Goal: Information Seeking & Learning: Understand process/instructions

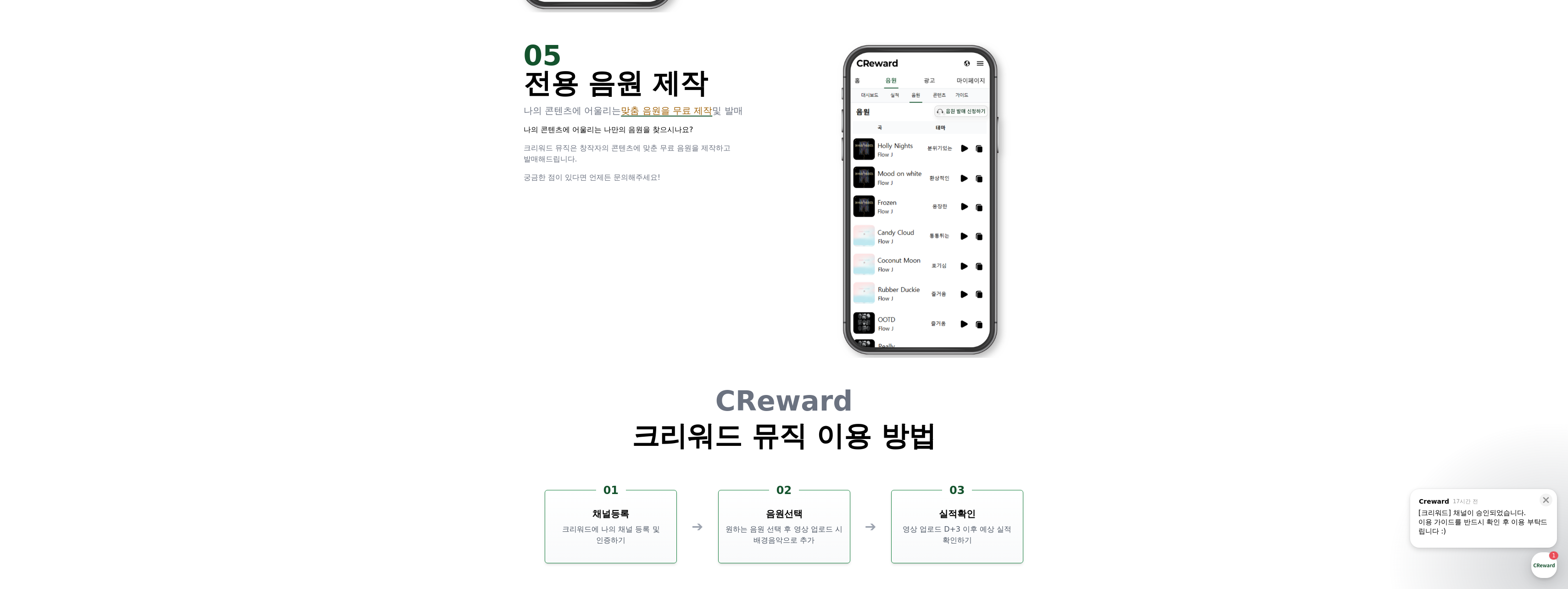
drag, startPoint x: 1197, startPoint y: 76, endPoint x: 1174, endPoint y: 74, distance: 23.1
drag, startPoint x: 1174, startPoint y: 74, endPoint x: 1160, endPoint y: 71, distance: 14.3
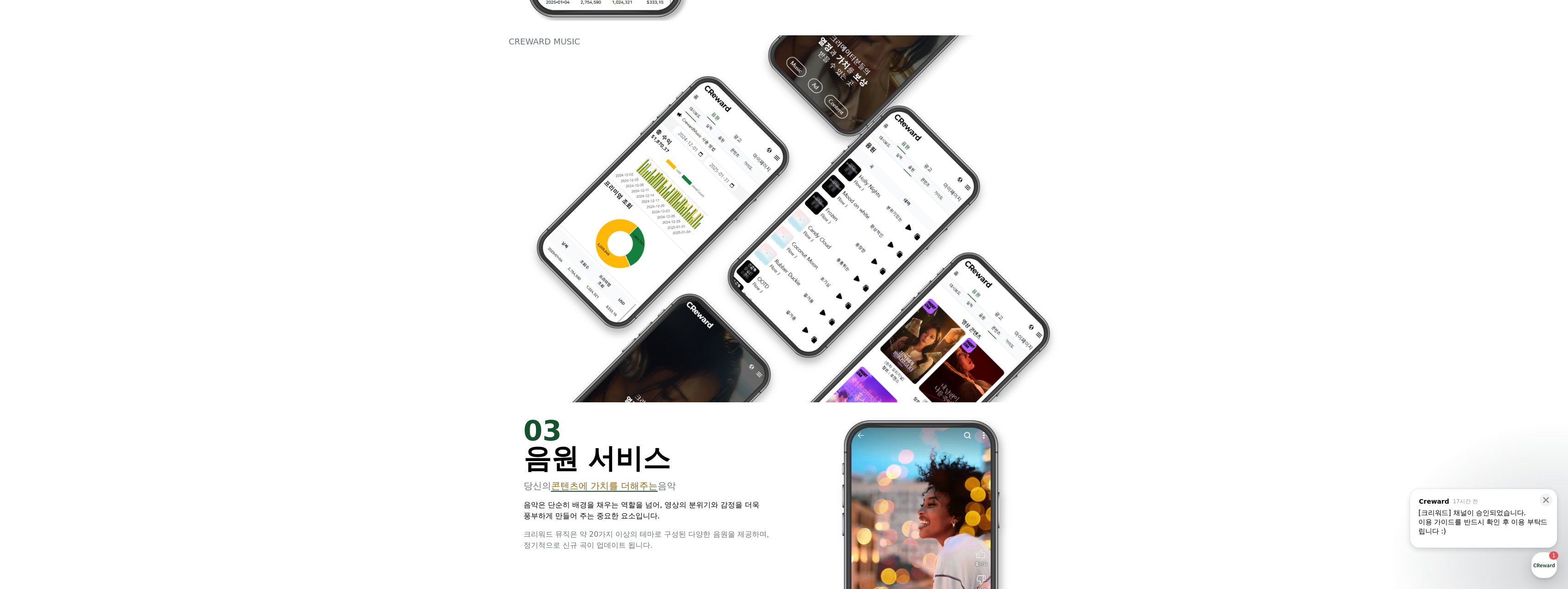
scroll to position [1026, 0]
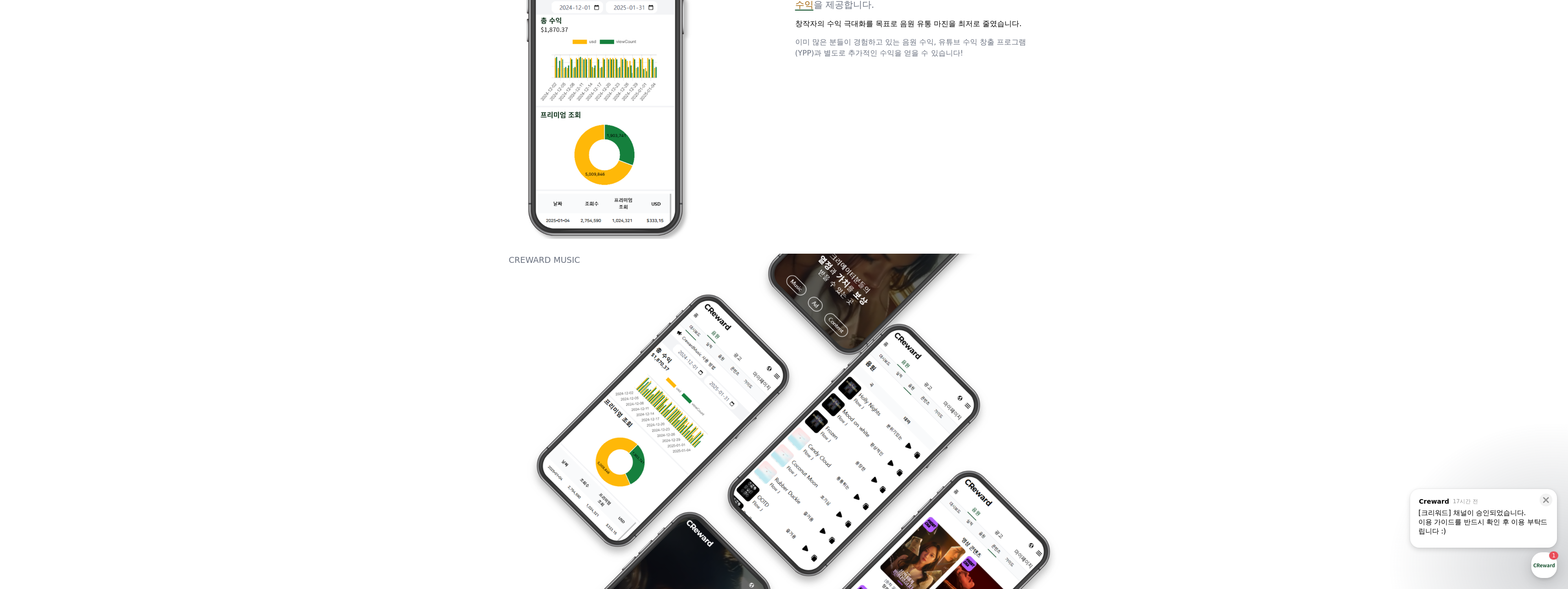
click at [1454, 509] on div "[크리워드] 채널이 승인되었습니다." at bounding box center [1483, 512] width 130 height 9
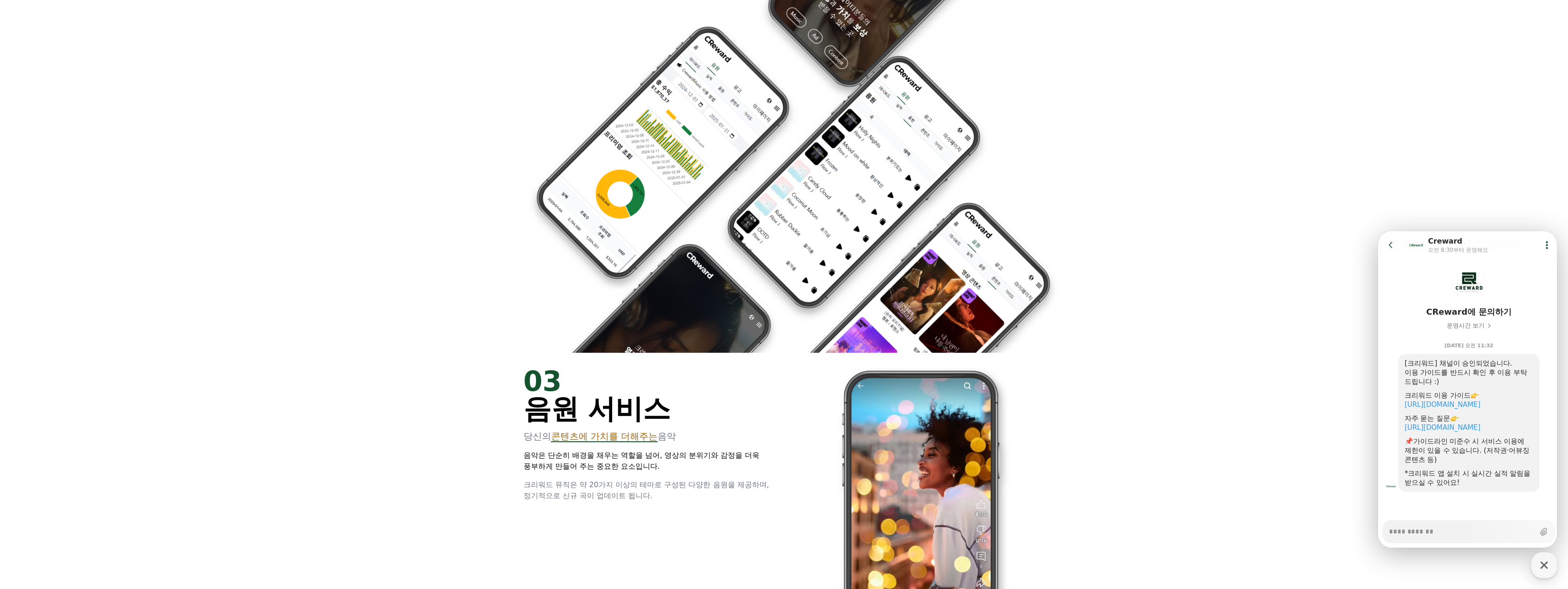
scroll to position [1302, 0]
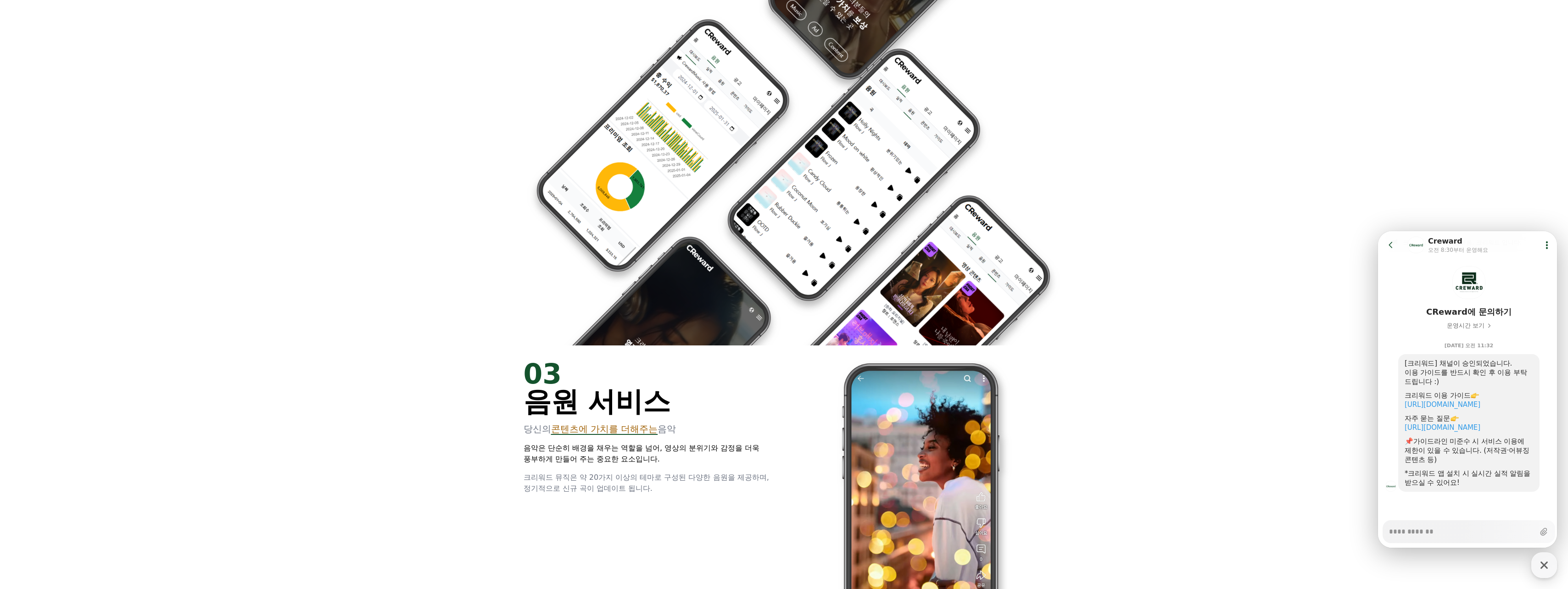
type textarea "*"
click at [1384, 240] on button "Go to previous page" at bounding box center [1395, 245] width 24 height 18
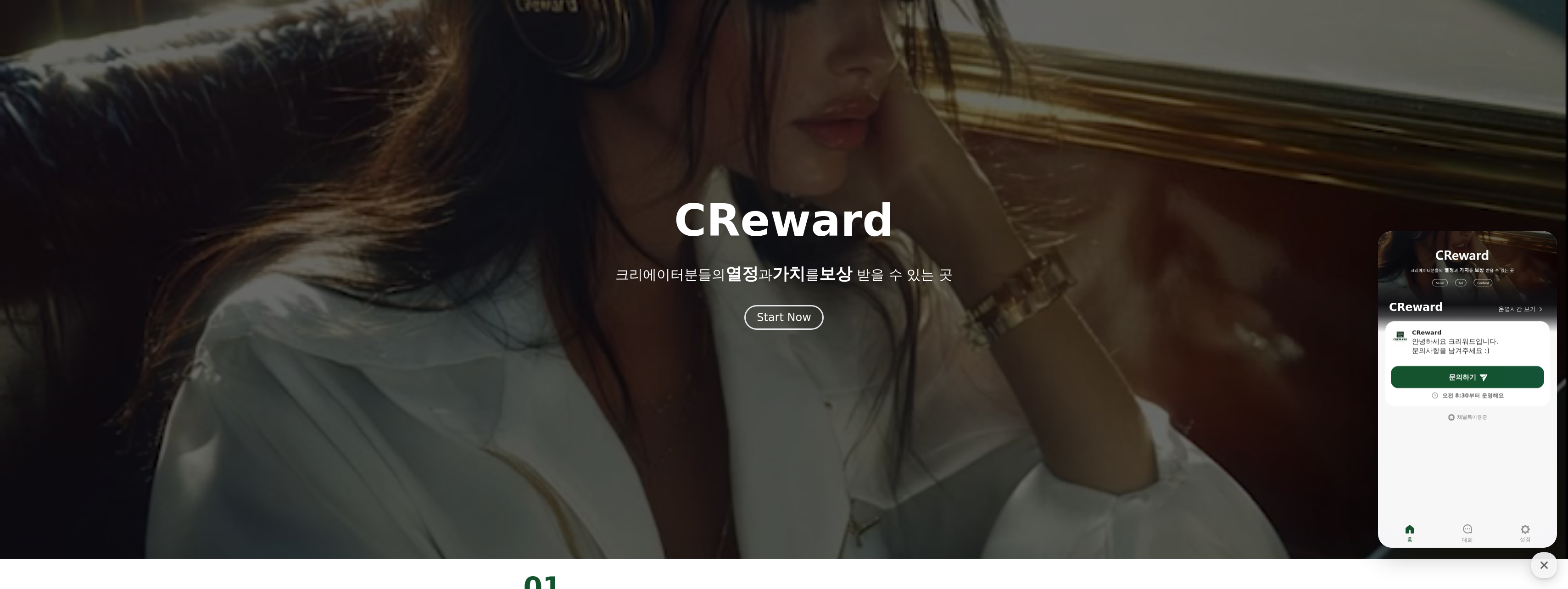
scroll to position [0, 0]
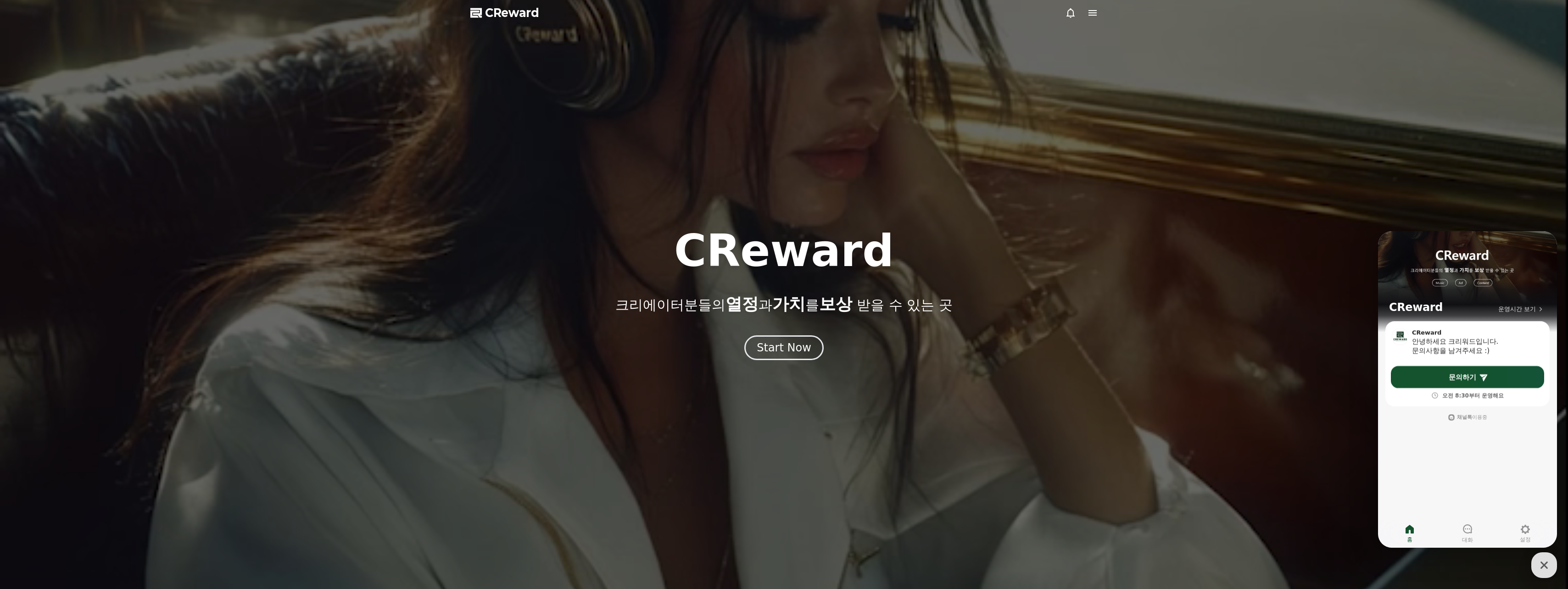
click at [1091, 13] on icon at bounding box center [1093, 13] width 9 height 5
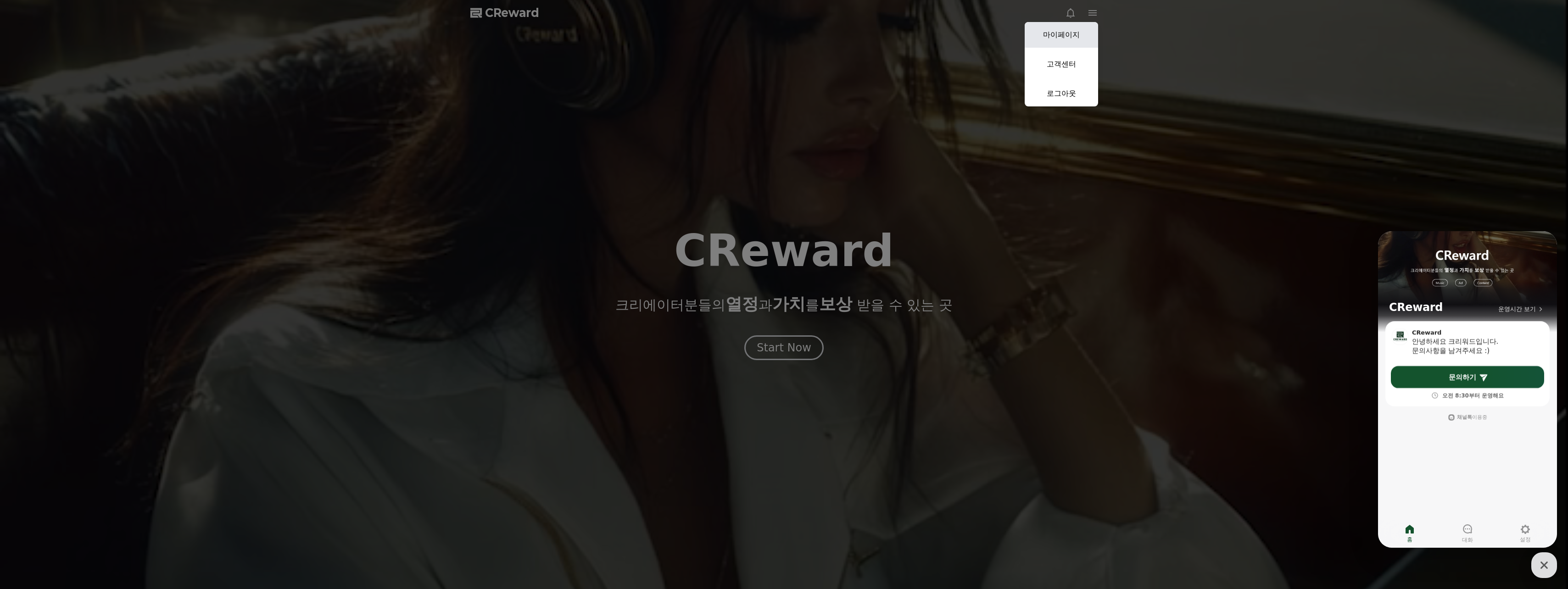
click at [1065, 29] on link "마이페이지" at bounding box center [1061, 35] width 74 height 26
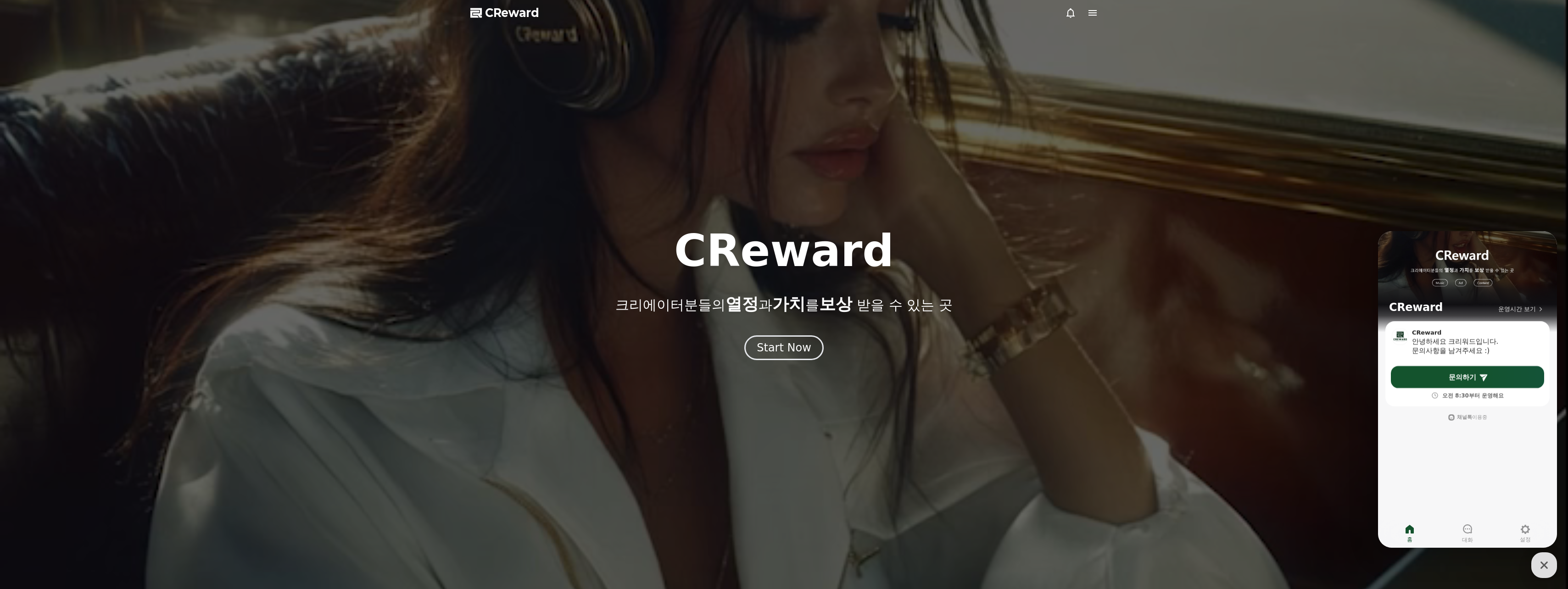
select select "**********"
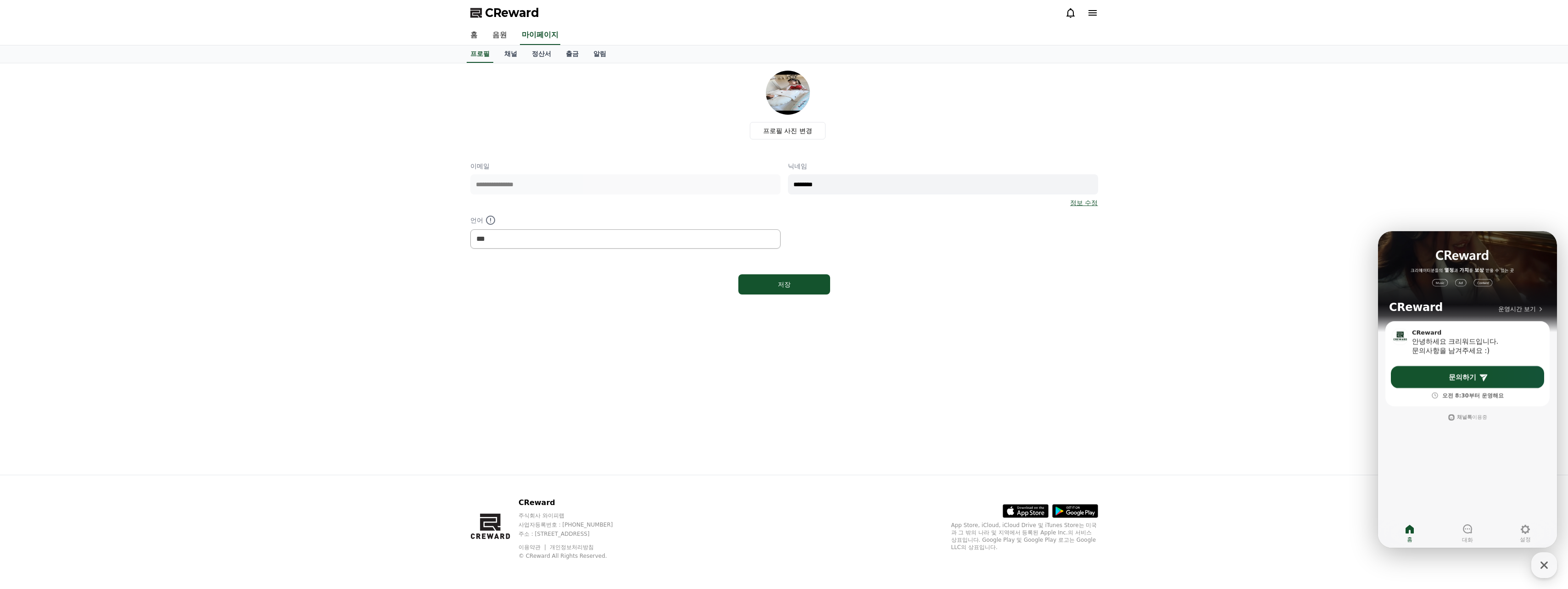
drag, startPoint x: 686, startPoint y: 157, endPoint x: 666, endPoint y: 154, distance: 20.2
drag, startPoint x: 666, startPoint y: 154, endPoint x: 653, endPoint y: 147, distance: 14.8
click at [654, 148] on div "**********" at bounding box center [784, 184] width 628 height 228
click at [511, 50] on link "채널" at bounding box center [510, 54] width 27 height 18
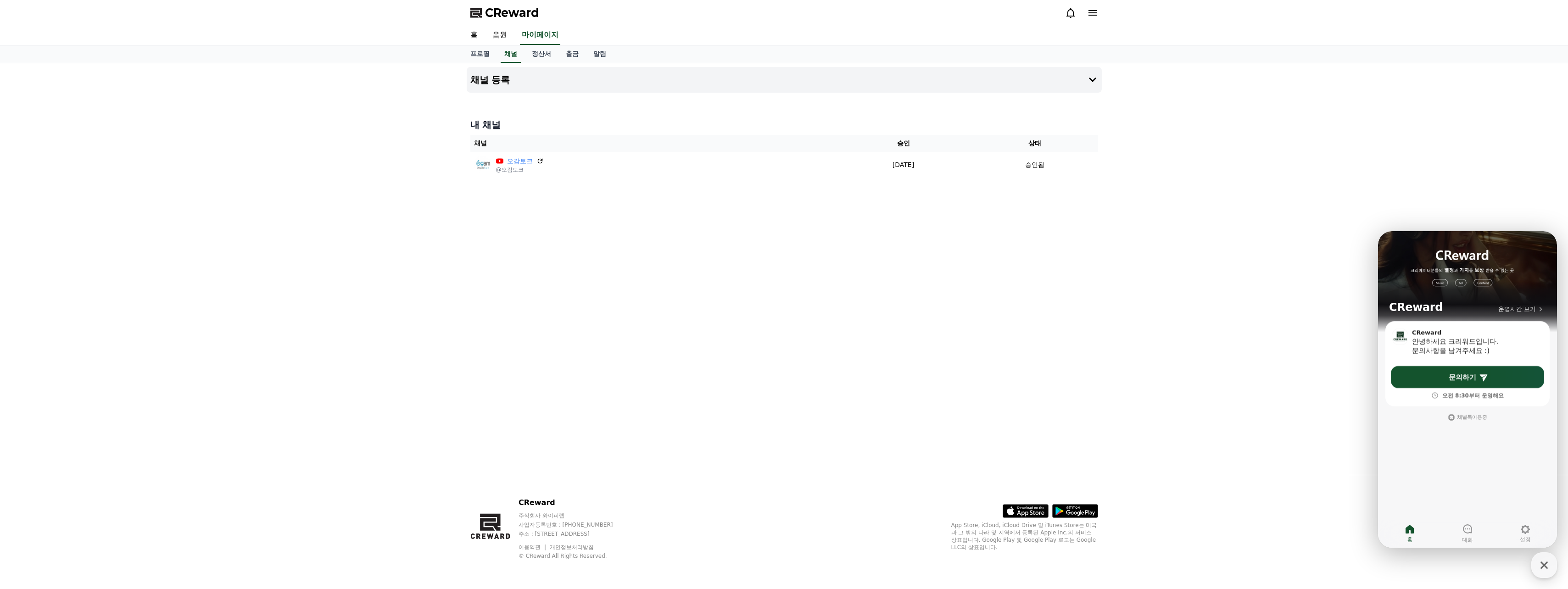
drag, startPoint x: 681, startPoint y: 135, endPoint x: 665, endPoint y: 131, distance: 16.5
click at [665, 131] on div "내 채널 채널 승인 상태 오감토크 @오감토크 [DATE] 09-18 승인됨" at bounding box center [784, 147] width 635 height 66
click at [348, 328] on div "채널 등록 내 채널 채널 승인 상태 오감토크 @오감토크 [DATE] 09-18 승인됨" at bounding box center [784, 269] width 1568 height 411
click at [478, 51] on link "프로필" at bounding box center [480, 54] width 34 height 18
select select "**********"
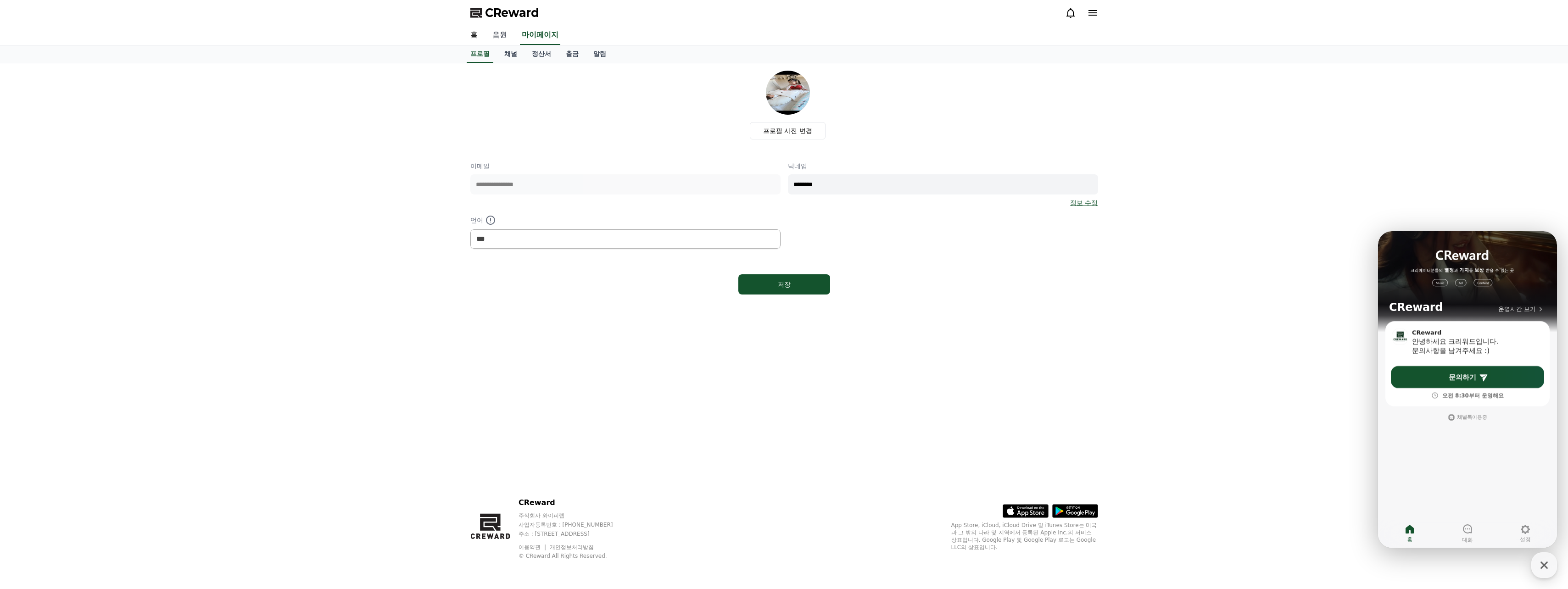
click at [502, 33] on link "음원" at bounding box center [500, 35] width 29 height 19
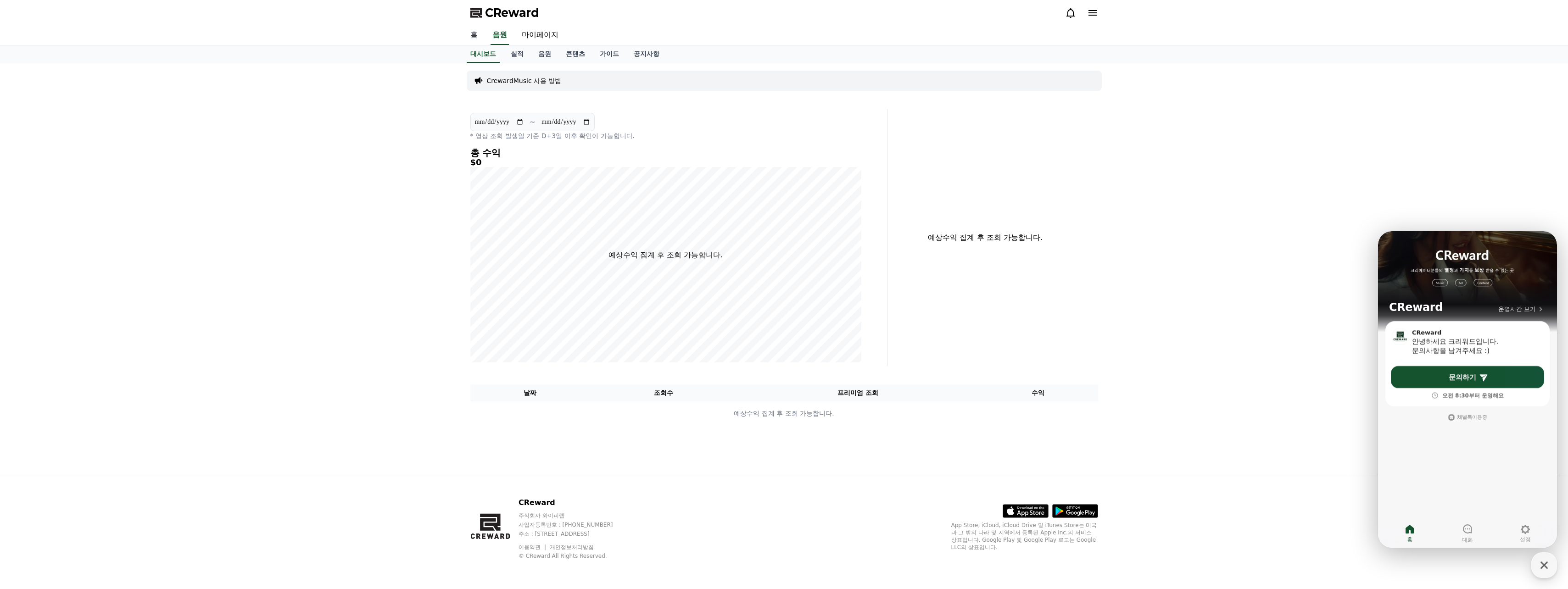
click at [469, 32] on link "홈" at bounding box center [474, 35] width 22 height 19
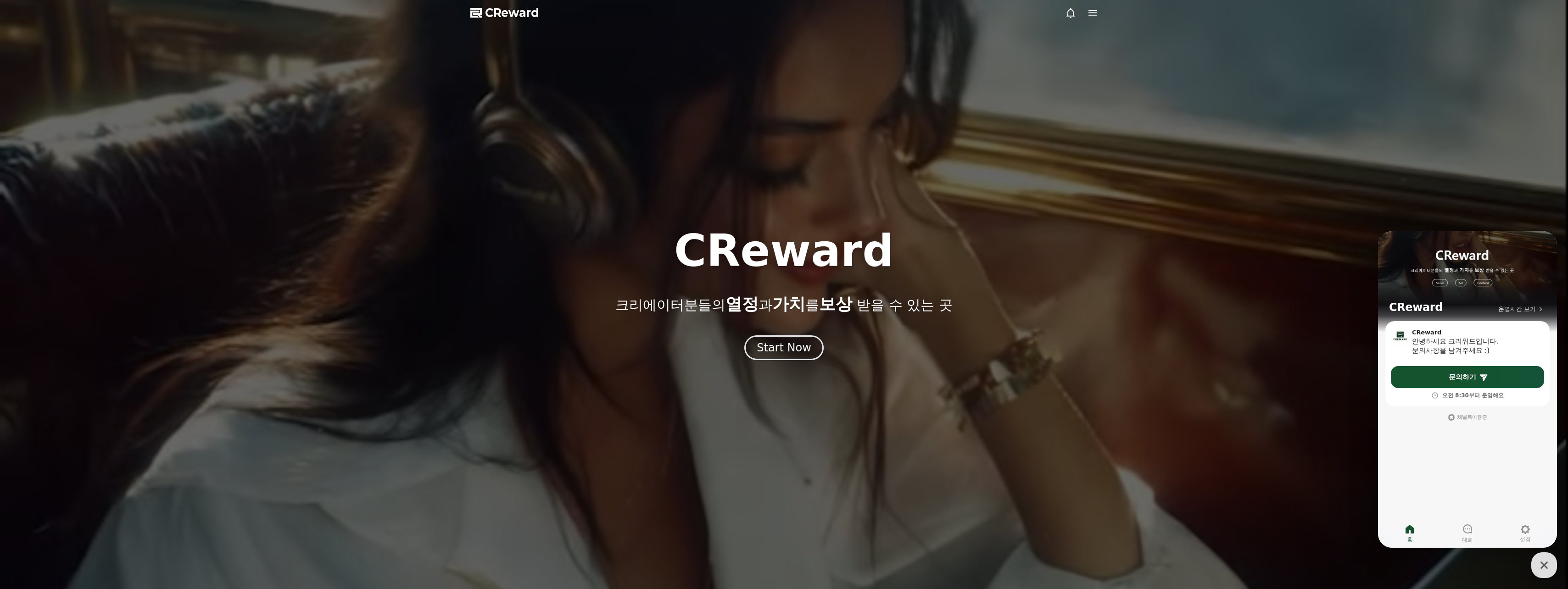
click at [495, 18] on span "CReward" at bounding box center [512, 13] width 54 height 15
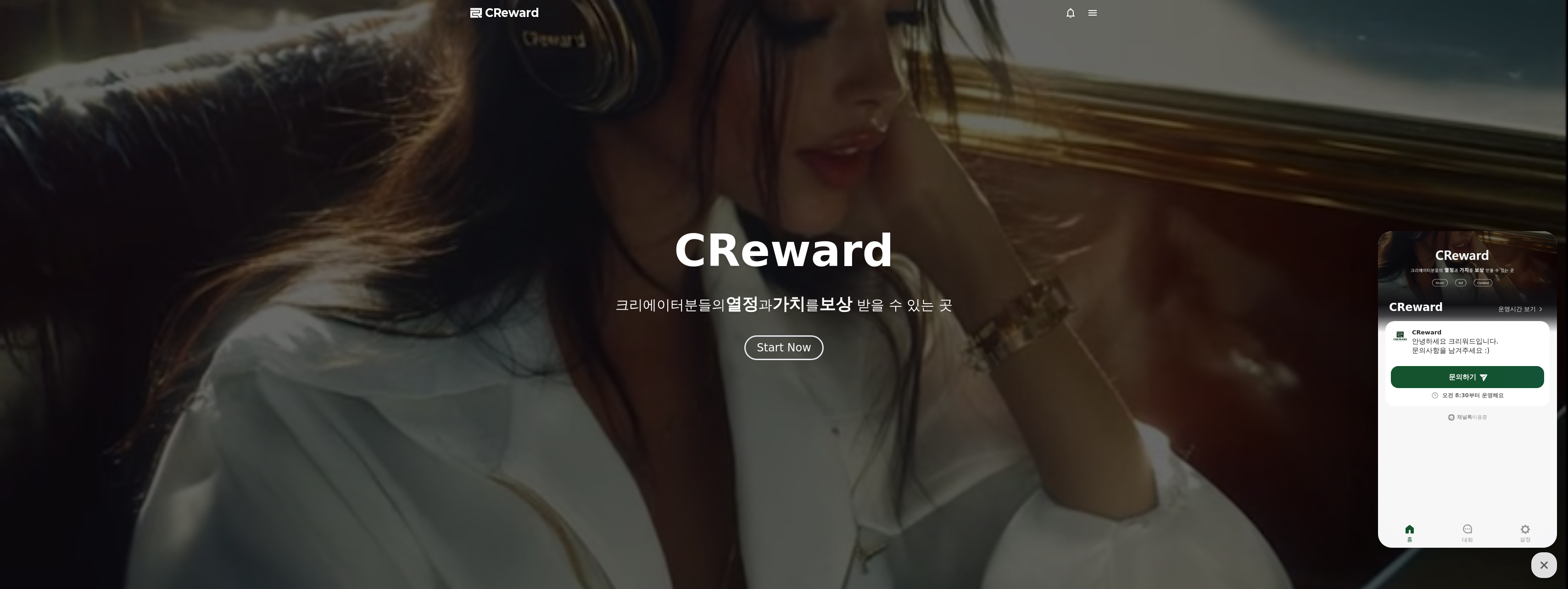
click at [1088, 12] on icon at bounding box center [1093, 13] width 9 height 5
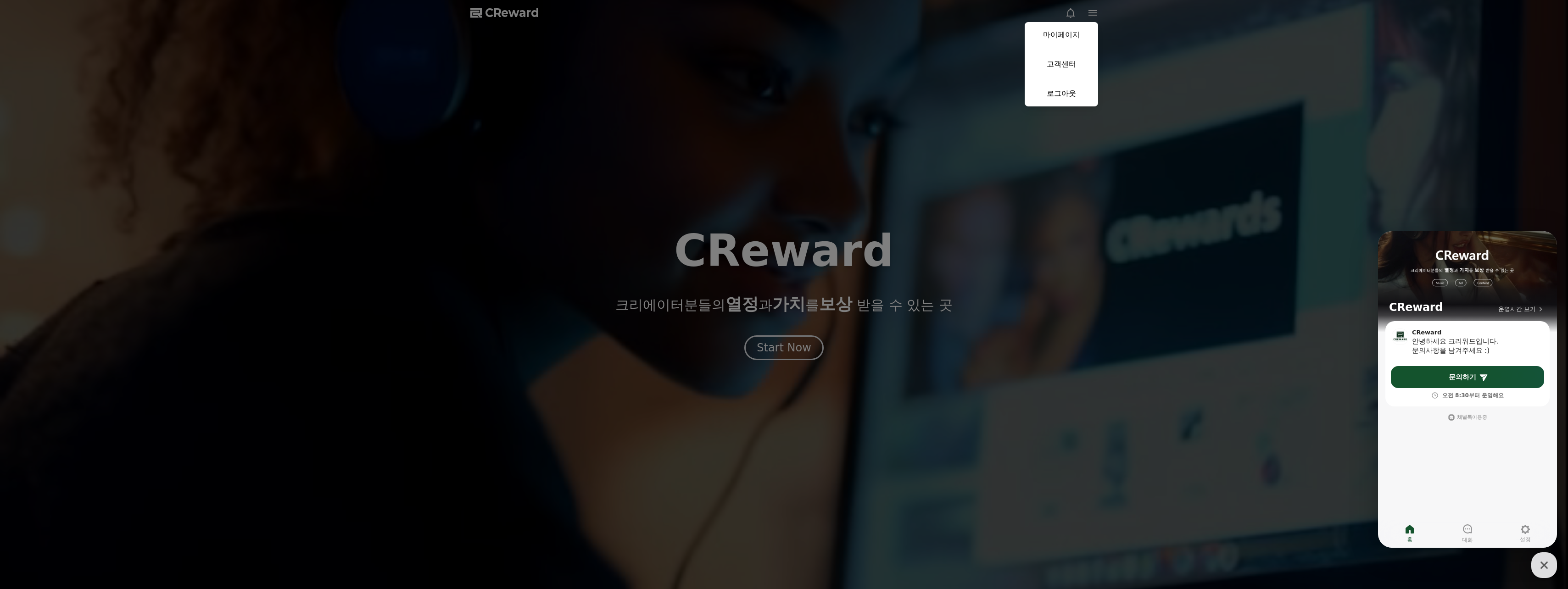
click at [1062, 38] on link "마이페이지" at bounding box center [1061, 35] width 74 height 26
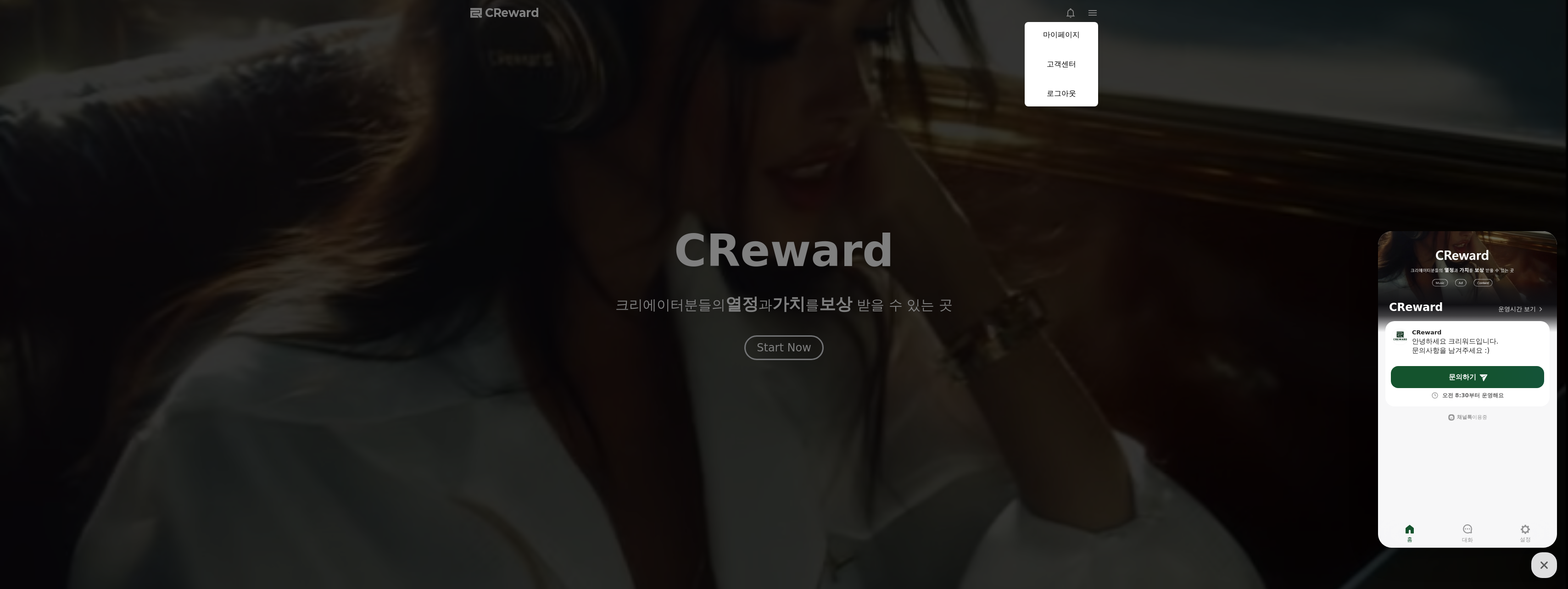
select select "**********"
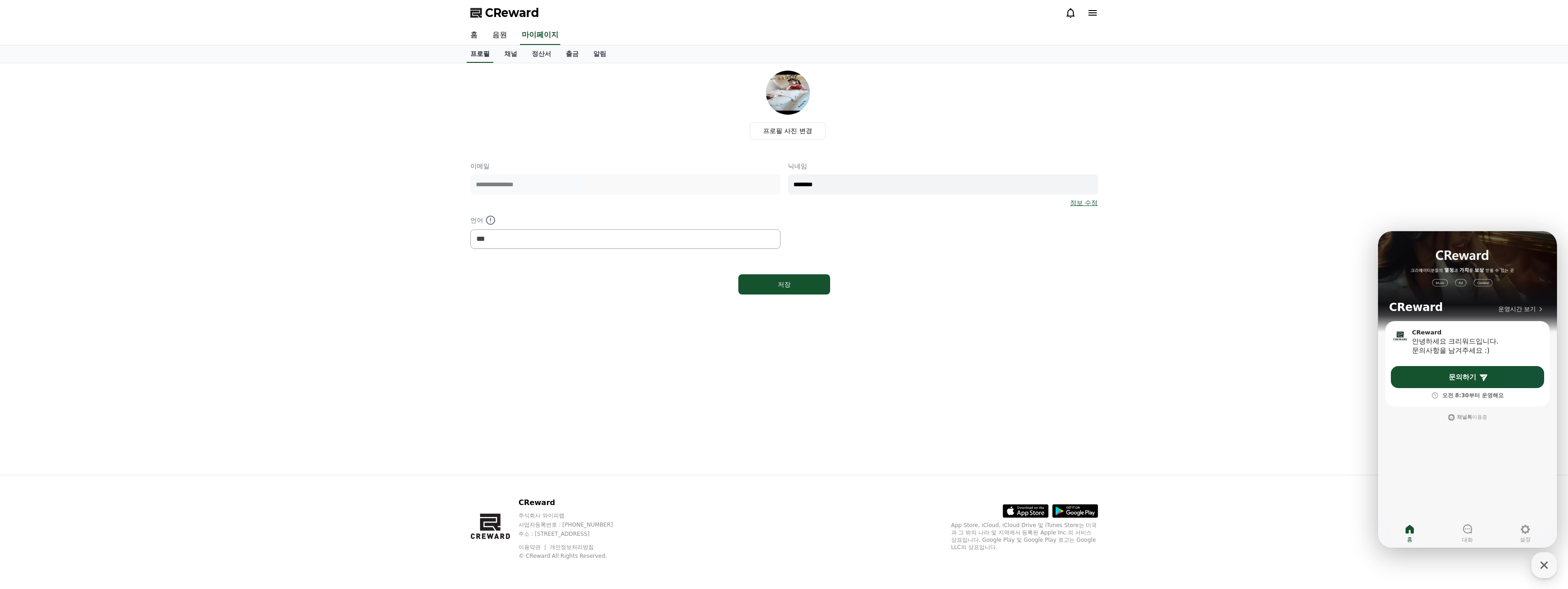
click at [477, 39] on link "홈" at bounding box center [474, 35] width 22 height 19
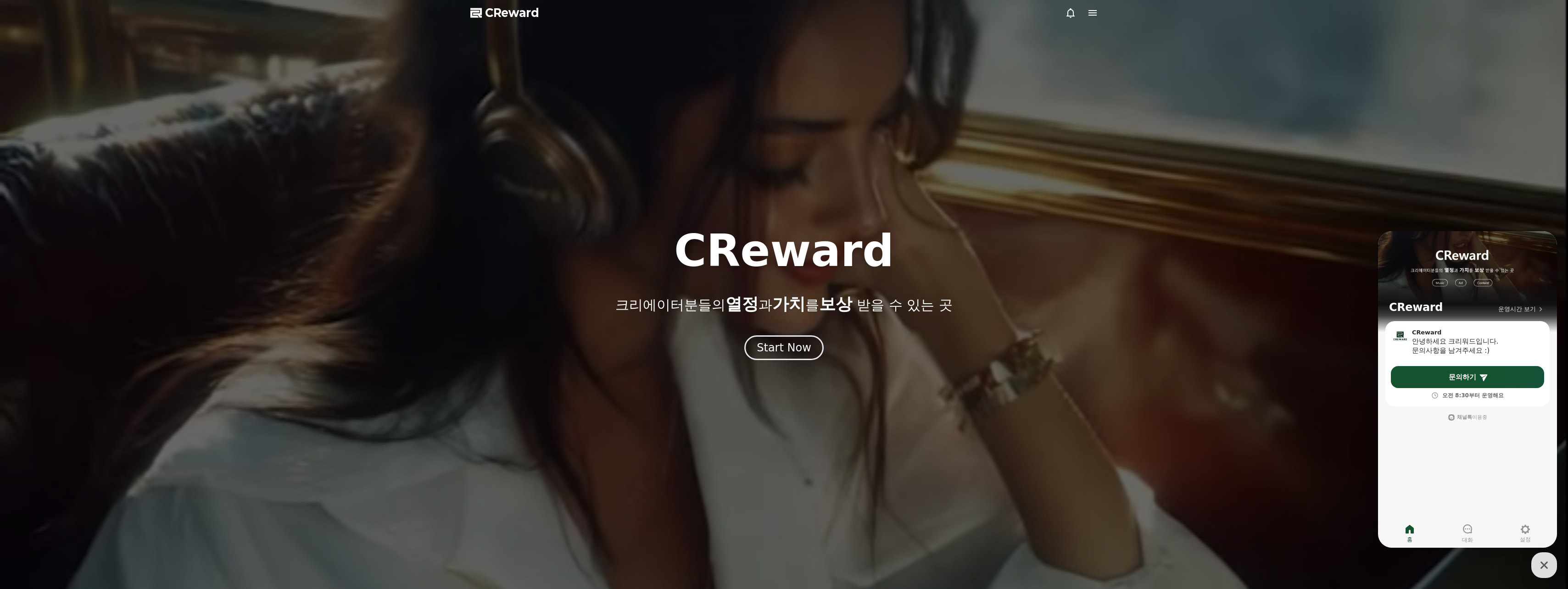
click at [1096, 15] on icon at bounding box center [1093, 13] width 9 height 5
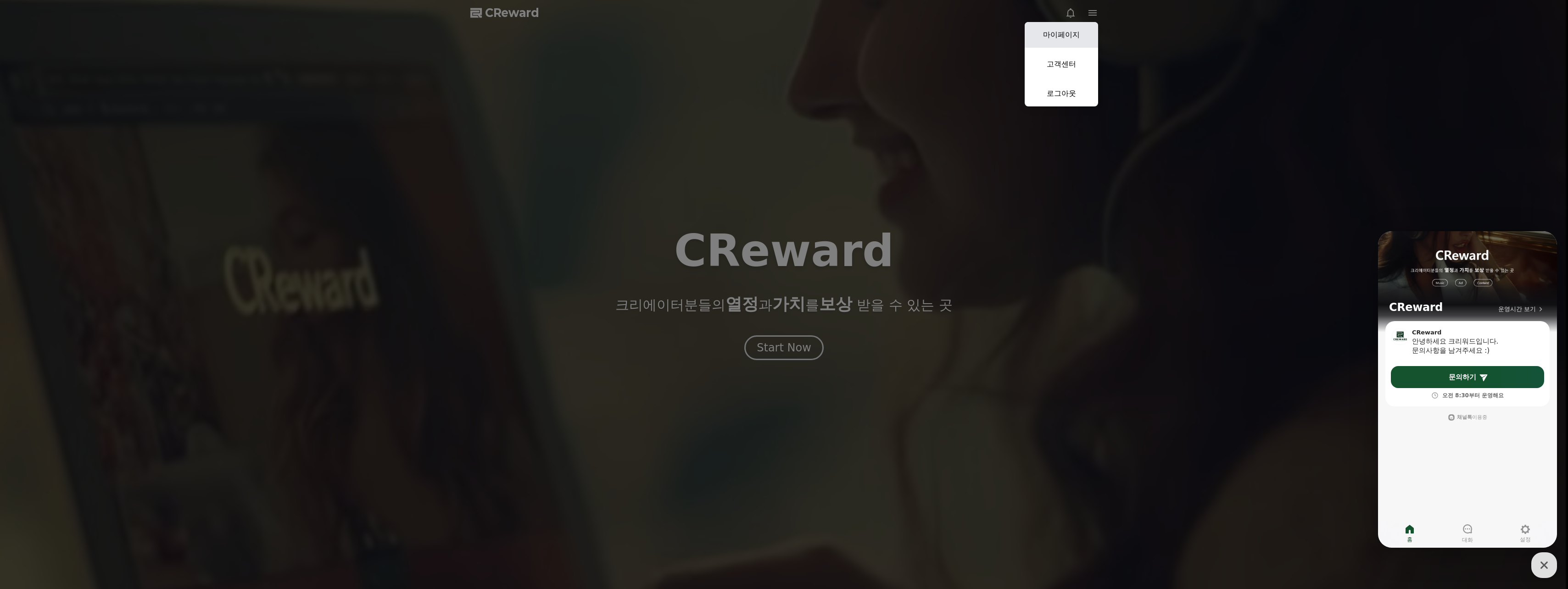
click at [1045, 33] on link "마이페이지" at bounding box center [1061, 35] width 74 height 26
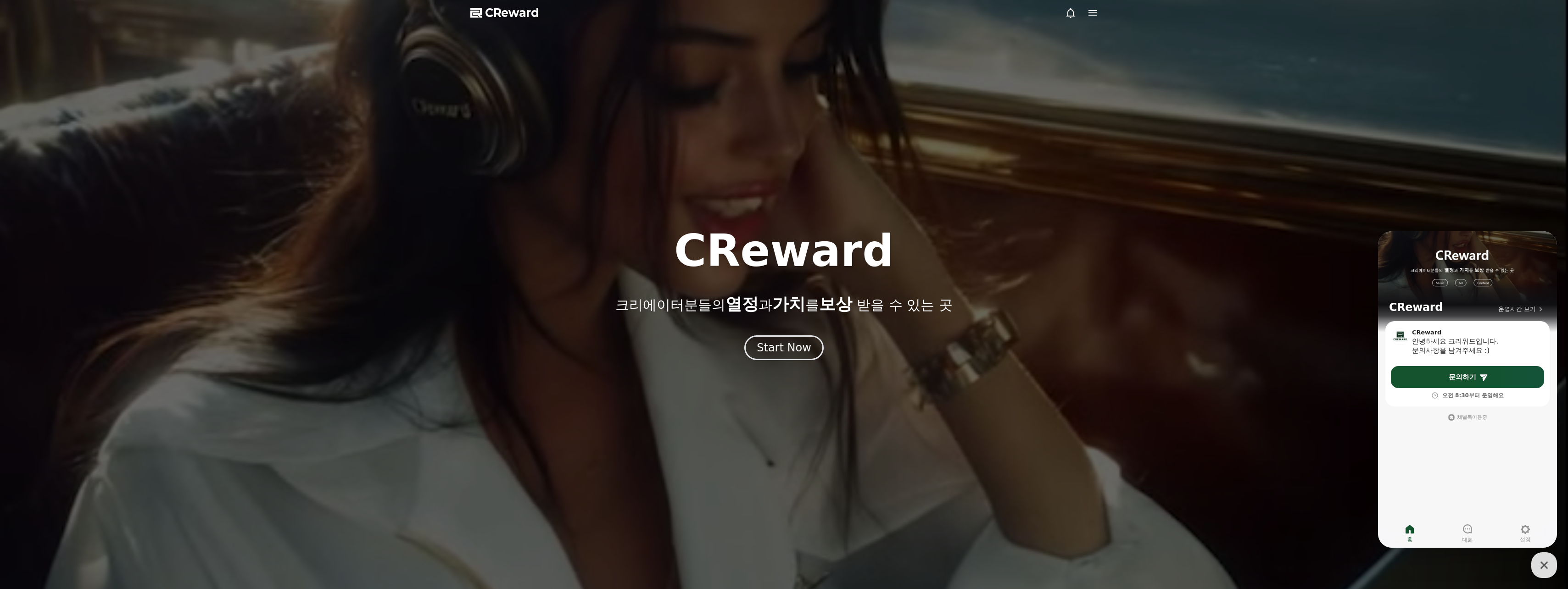
select select "**********"
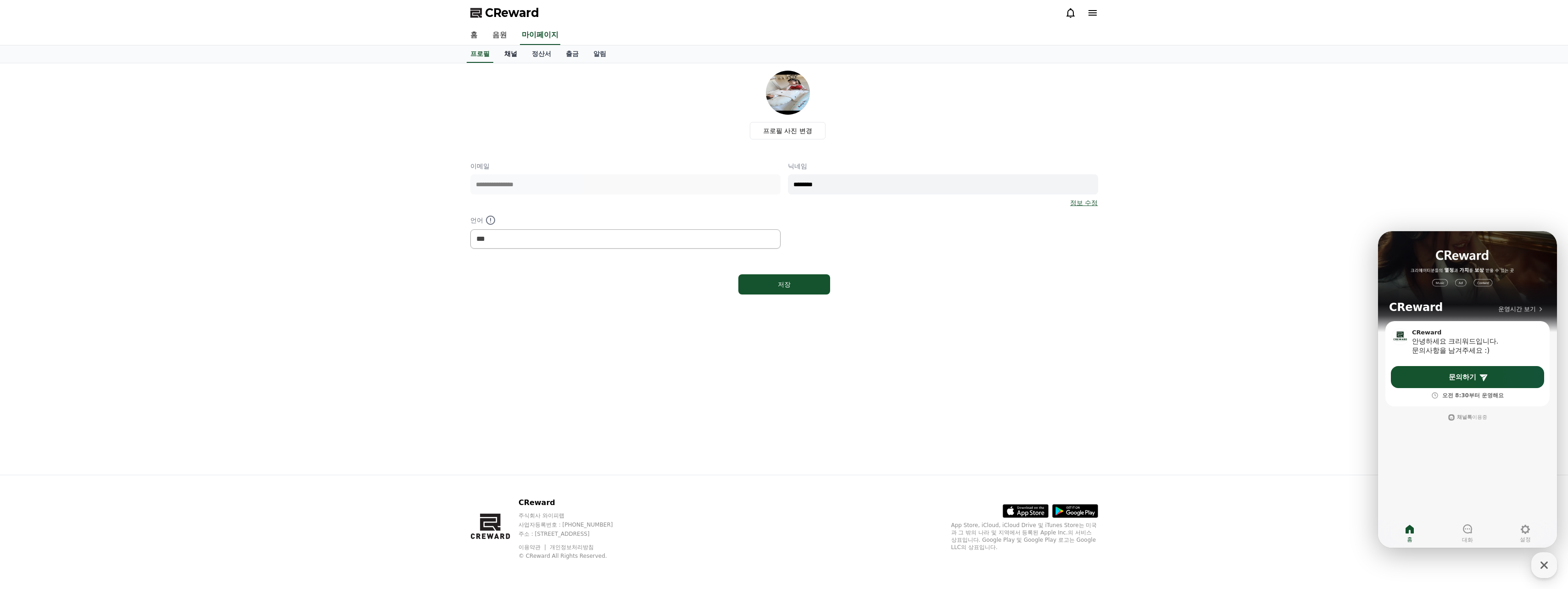
click at [508, 55] on link "채널" at bounding box center [510, 54] width 27 height 18
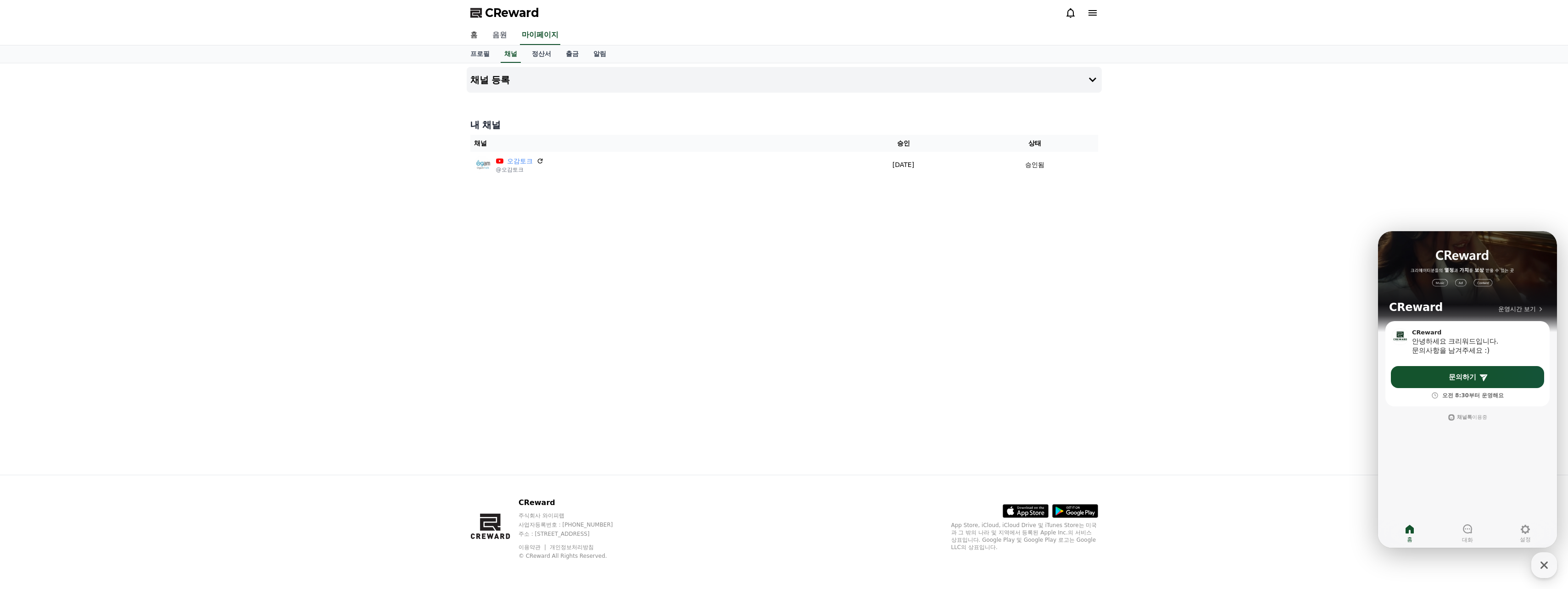
click at [496, 39] on link "음원" at bounding box center [500, 35] width 29 height 19
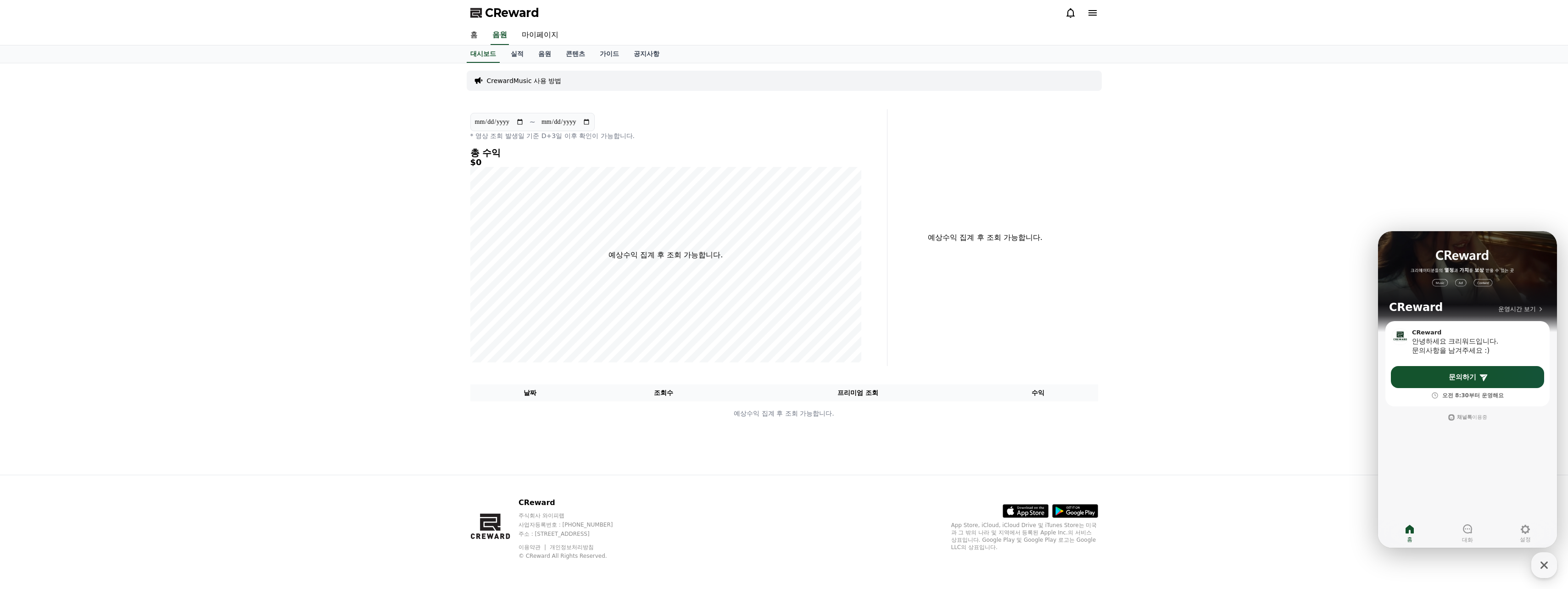
drag, startPoint x: 685, startPoint y: 133, endPoint x: 676, endPoint y: 131, distance: 9.2
drag, startPoint x: 672, startPoint y: 130, endPoint x: 665, endPoint y: 125, distance: 8.6
drag, startPoint x: 665, startPoint y: 125, endPoint x: 657, endPoint y: 108, distance: 18.8
click at [660, 123] on div "**********" at bounding box center [666, 126] width 391 height 27
drag, startPoint x: 657, startPoint y: 102, endPoint x: 662, endPoint y: 156, distance: 54.2
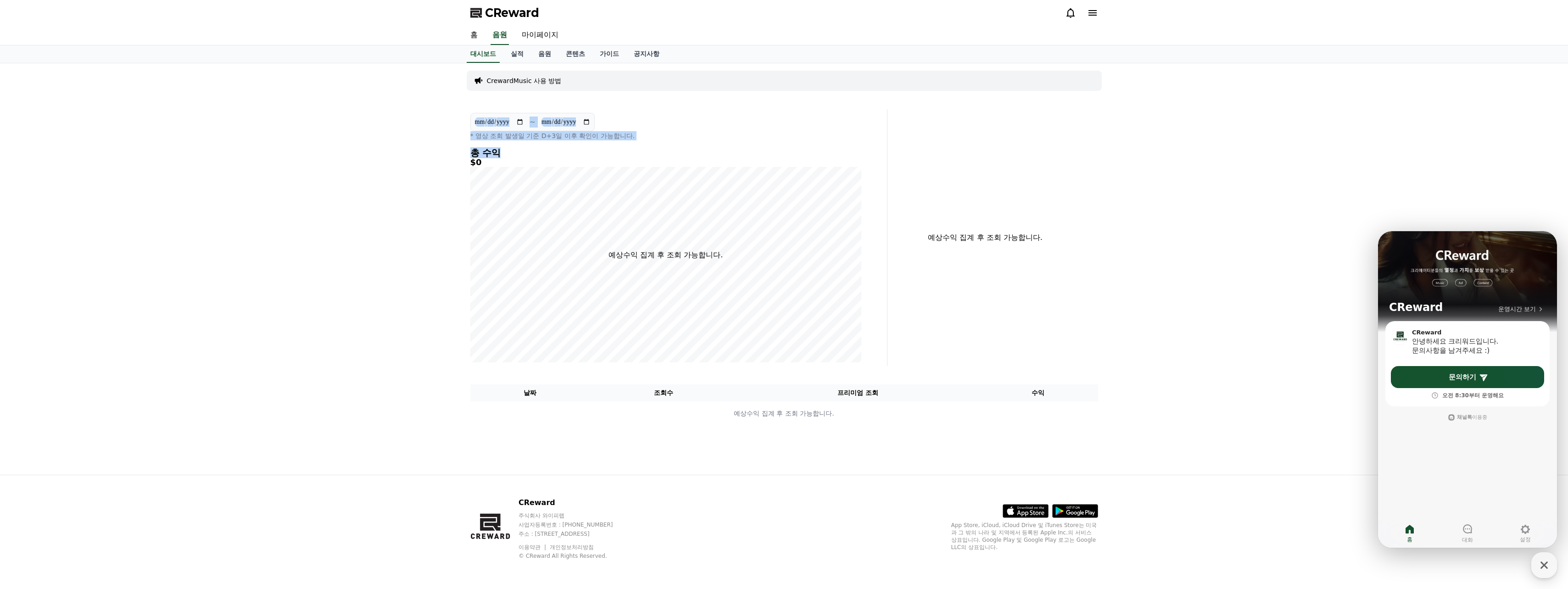
click at [662, 156] on div "**********" at bounding box center [784, 269] width 642 height 411
drag, startPoint x: 662, startPoint y: 156, endPoint x: 658, endPoint y: 103, distance: 53.2
drag, startPoint x: 658, startPoint y: 103, endPoint x: 635, endPoint y: 94, distance: 24.7
click at [649, 100] on div "**********" at bounding box center [784, 269] width 642 height 411
click at [545, 77] on p "CrewardMusic 사용 방법" at bounding box center [524, 80] width 75 height 9
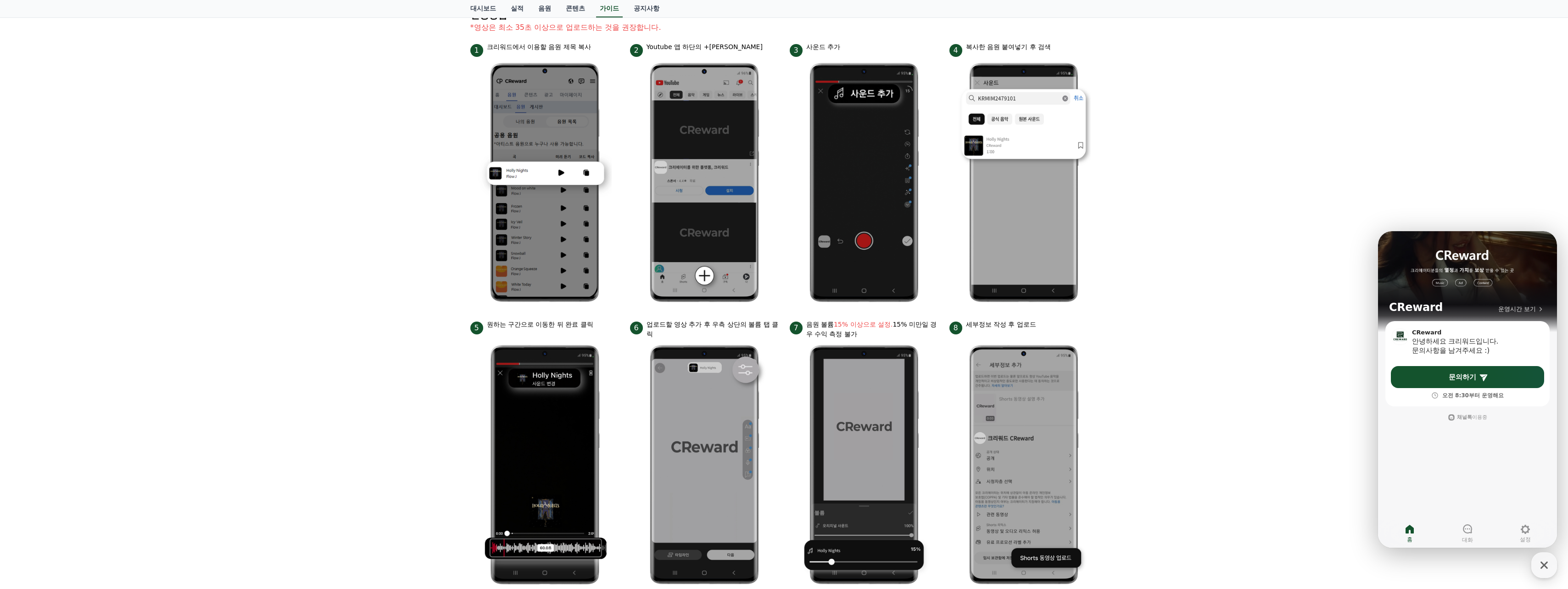
scroll to position [138, 0]
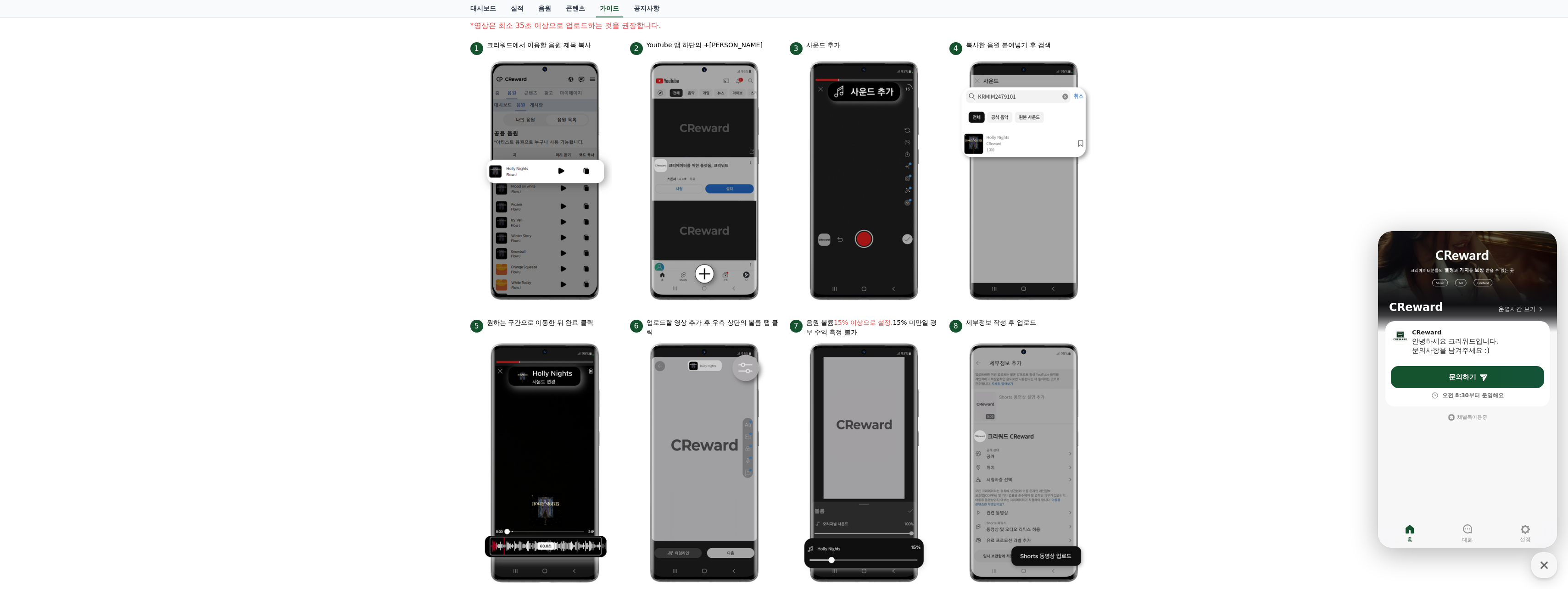
drag, startPoint x: 444, startPoint y: 223, endPoint x: 433, endPoint y: 225, distance: 11.2
click at [433, 225] on div "안드로이드 아이폰 PC 유튜브 영상만 사용 가능합니다. 진행방법 *영상은 최소 35초 이상으로 업로드하는 것을 권장합니다. 1 크리워드에서 이…" at bounding box center [784, 261] width 1568 height 671
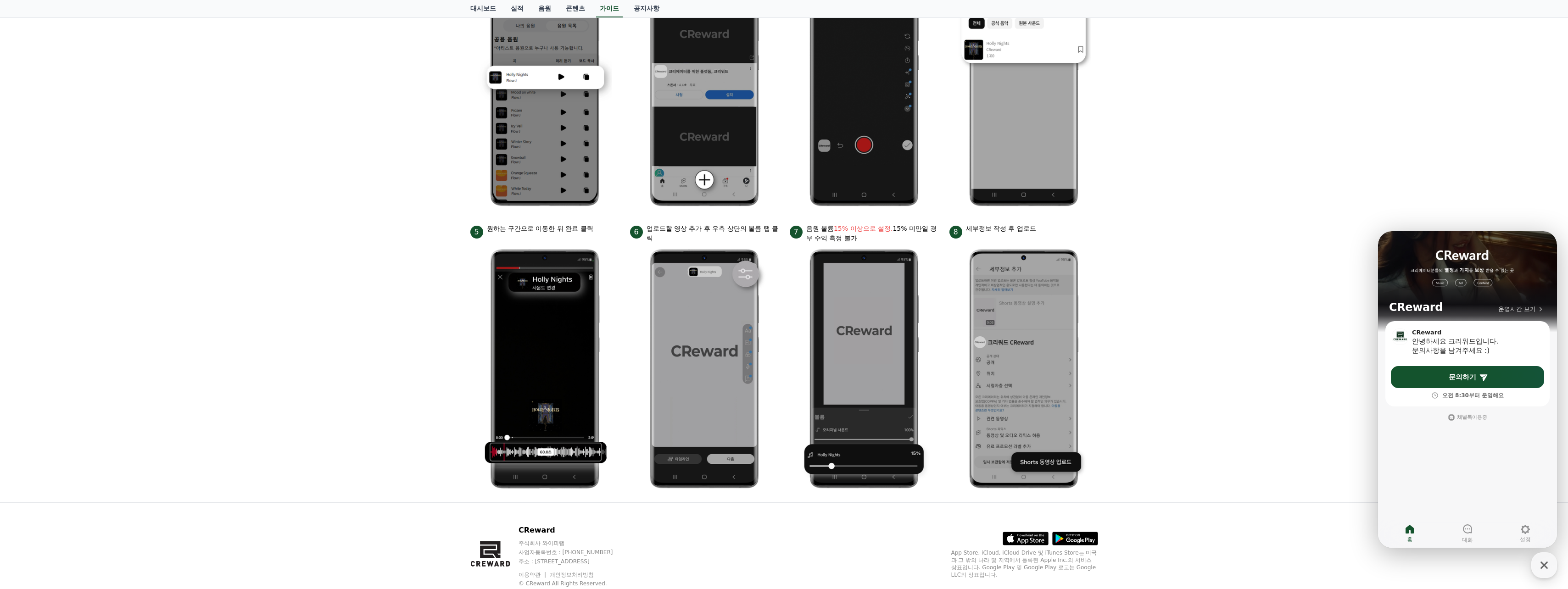
scroll to position [259, 0]
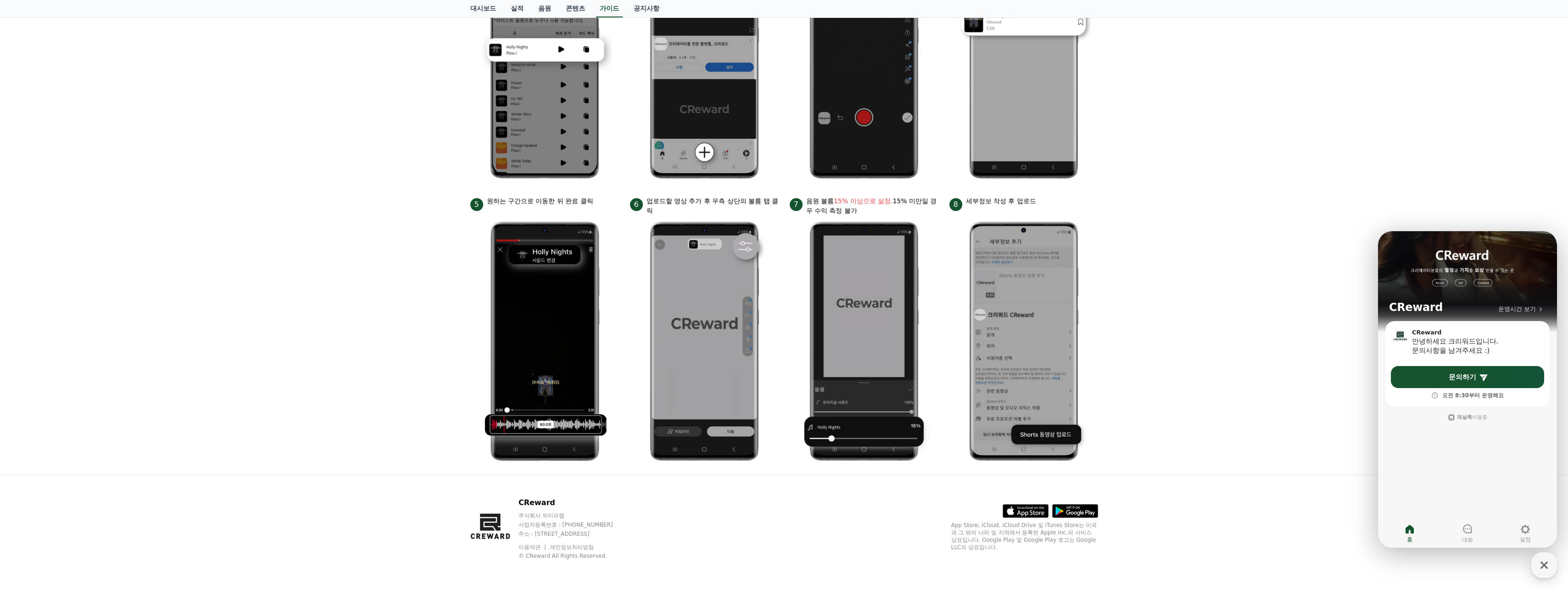
drag, startPoint x: 433, startPoint y: 225, endPoint x: 443, endPoint y: 218, distance: 12.2
click at [428, 223] on div "안드로이드 아이폰 PC 유튜브 영상만 사용 가능합니다. 진행방법 *영상은 최소 35초 이상으로 업로드하는 것을 권장합니다. 1 크리워드에서 이…" at bounding box center [784, 139] width 1568 height 671
drag, startPoint x: 687, startPoint y: 206, endPoint x: 727, endPoint y: 207, distance: 40.0
click at [727, 207] on p "업로드할 영상 추가 후 우측 상단의 볼륨 탭 클릭" at bounding box center [712, 206] width 132 height 19
drag, startPoint x: 727, startPoint y: 207, endPoint x: 682, endPoint y: 200, distance: 45.5
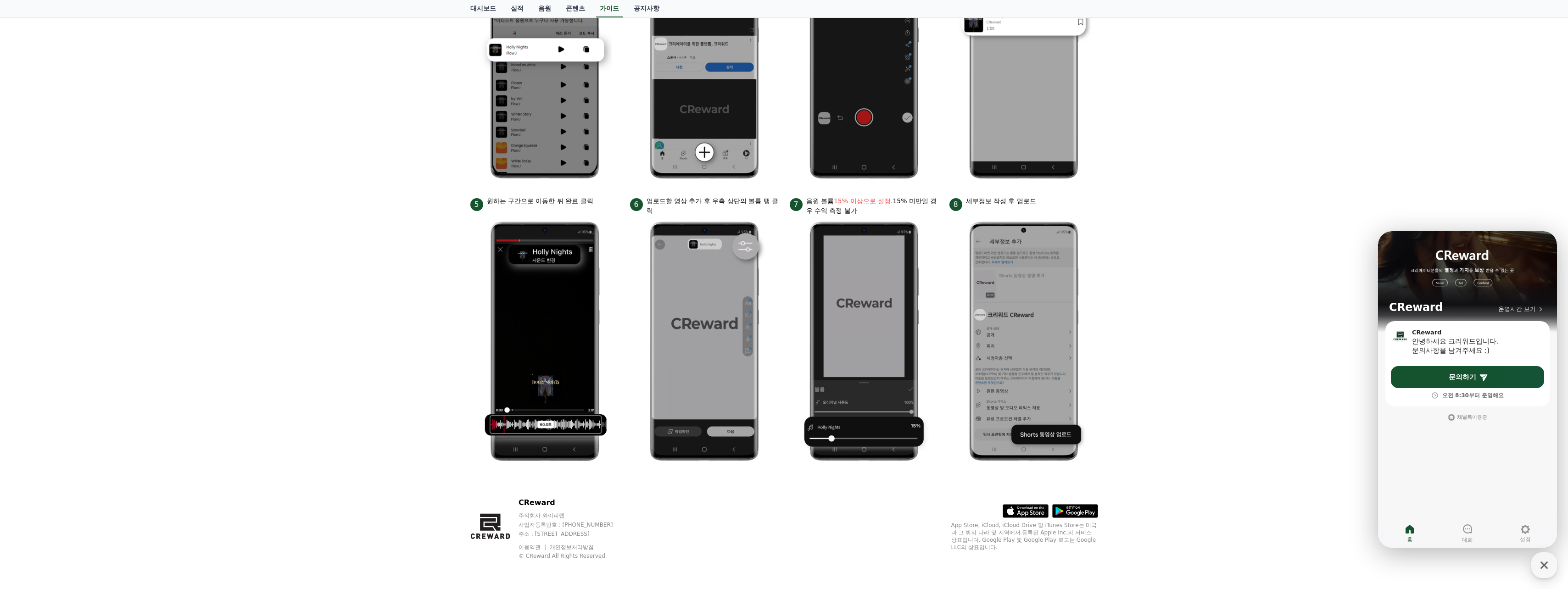
drag, startPoint x: 682, startPoint y: 200, endPoint x: 676, endPoint y: 199, distance: 6.1
drag, startPoint x: 676, startPoint y: 199, endPoint x: 670, endPoint y: 200, distance: 6.1
click at [670, 200] on p "업로드할 영상 추가 후 우측 상단의 볼륨 탭 클릭" at bounding box center [712, 206] width 132 height 19
drag, startPoint x: 419, startPoint y: 245, endPoint x: 399, endPoint y: 243, distance: 20.1
click at [399, 243] on div "안드로이드 아이폰 PC 유튜브 영상만 사용 가능합니다. 진행방법 *영상은 최소 35초 이상으로 업로드하는 것을 권장합니다. 1 크리워드에서 이…" at bounding box center [784, 139] width 1568 height 671
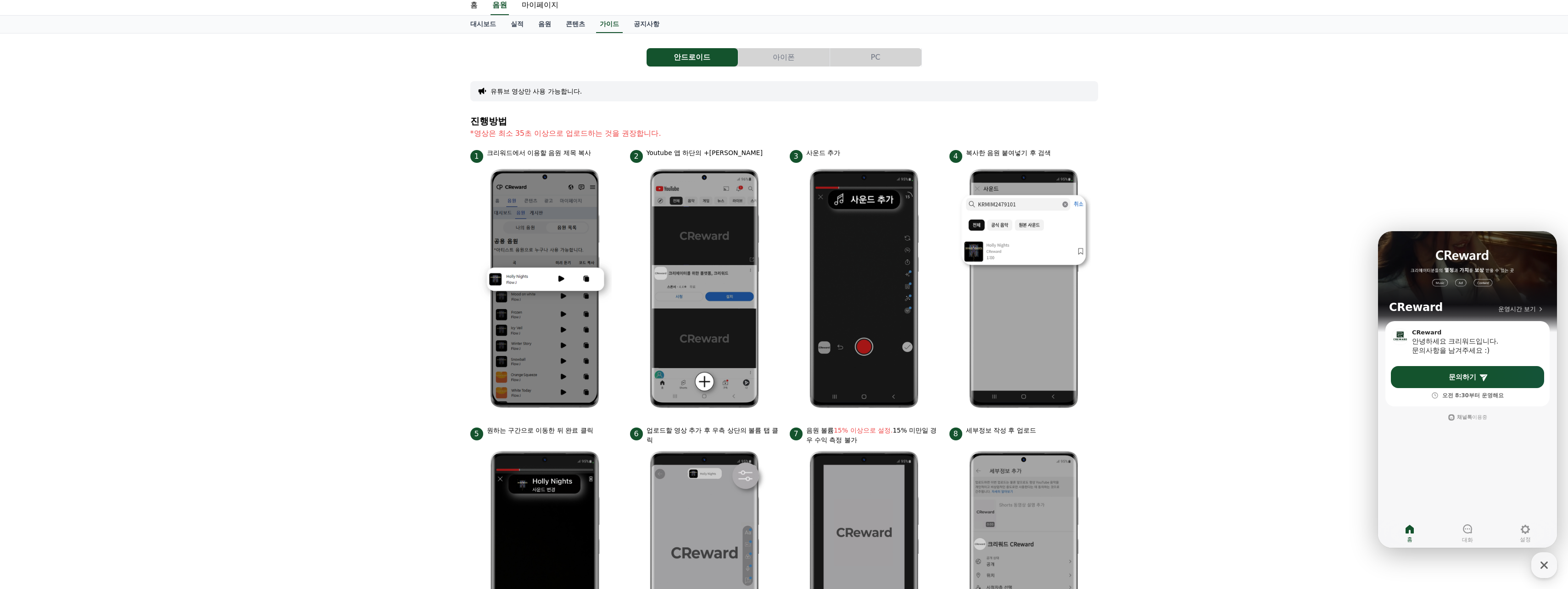
scroll to position [0, 0]
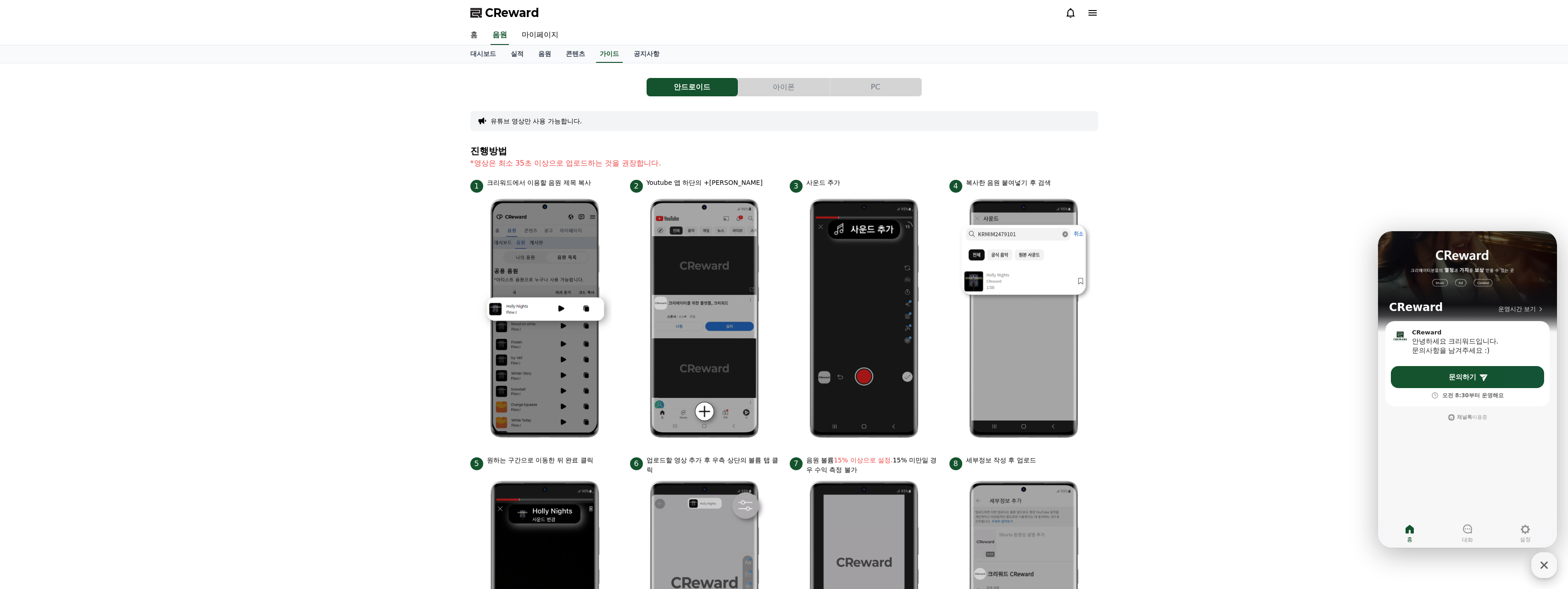
click at [1540, 562] on icon "button" at bounding box center [1544, 565] width 16 height 16
